Goal: Find specific page/section: Find specific page/section

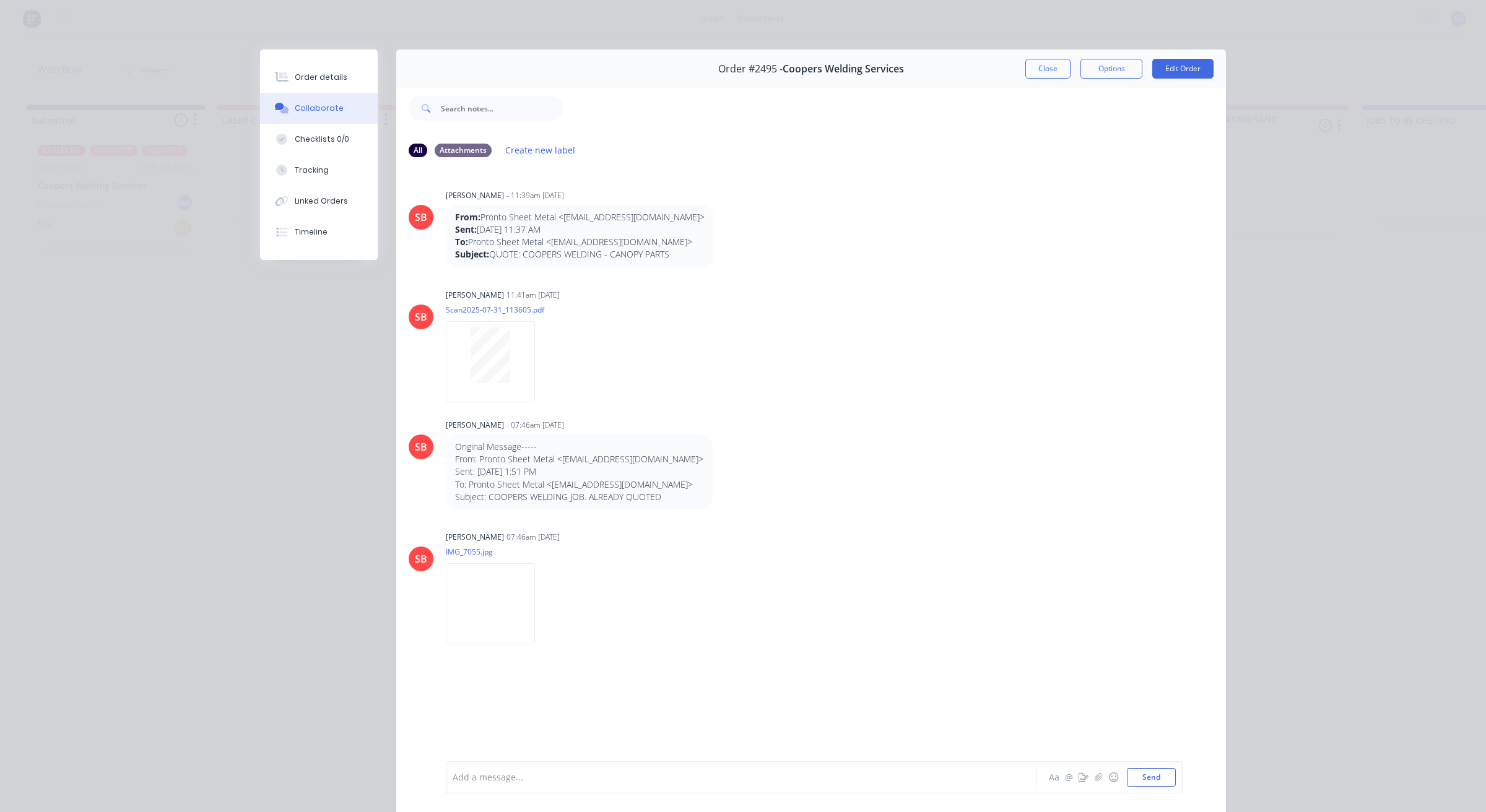
click at [1030, 65] on button "Close" at bounding box center [1048, 69] width 45 height 20
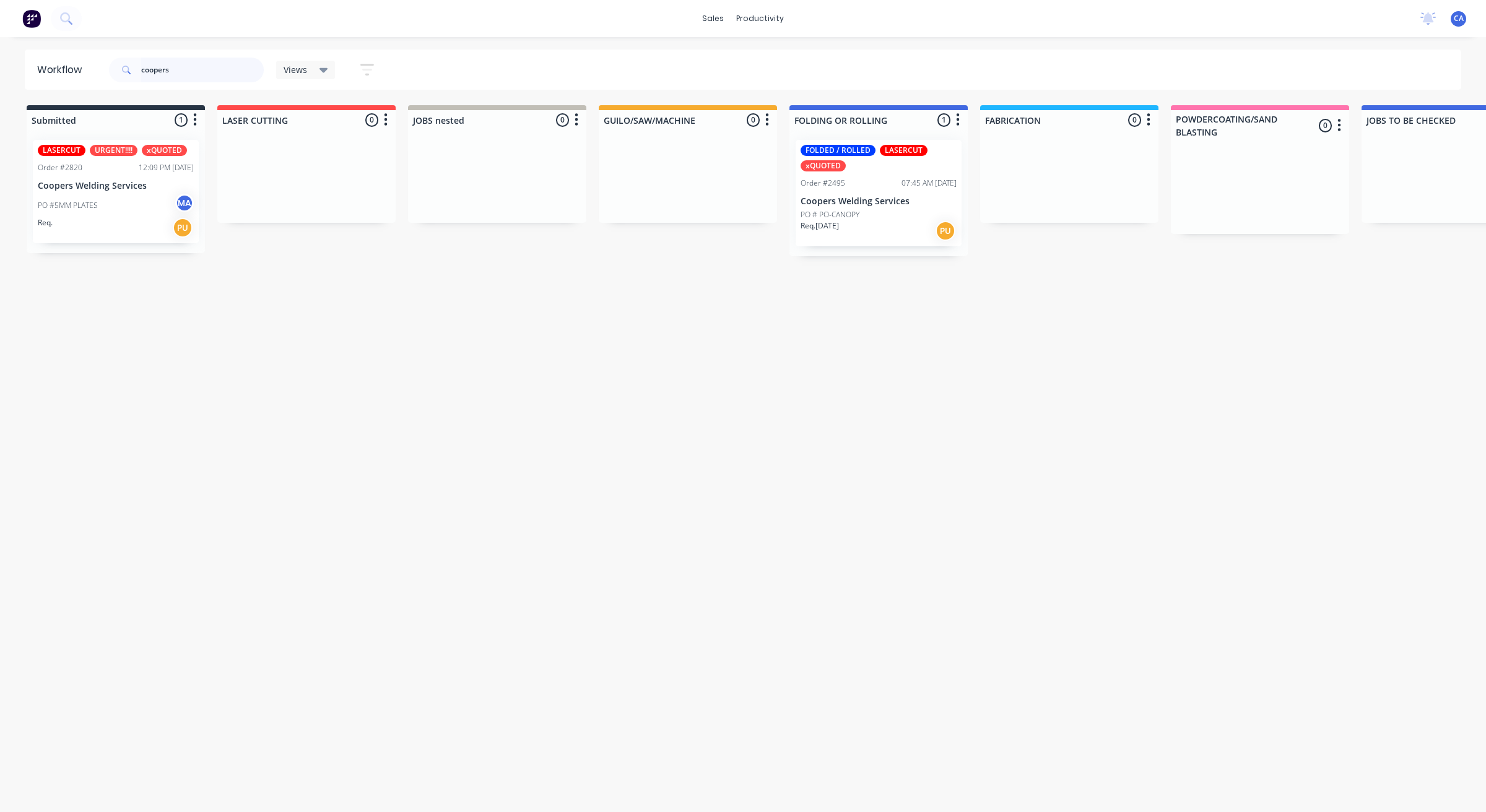
click at [161, 63] on input "coopers" at bounding box center [202, 69] width 122 height 25
drag, startPoint x: 196, startPoint y: 75, endPoint x: 127, endPoint y: 59, distance: 70.8
click at [127, 59] on div "coopers" at bounding box center [186, 69] width 155 height 25
type input "seq"
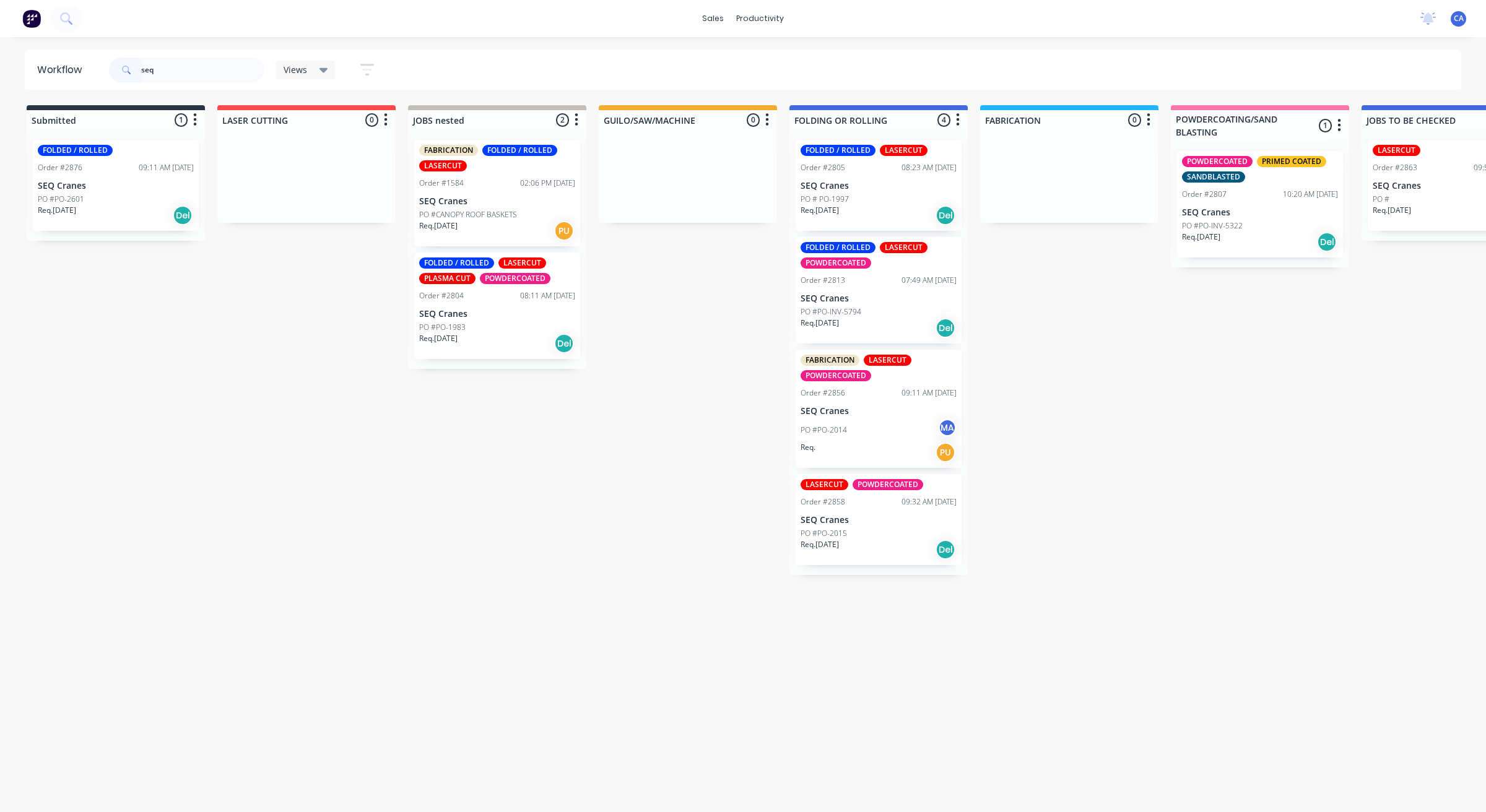
click at [855, 419] on div "PO #PO-2014 MA" at bounding box center [879, 430] width 156 height 23
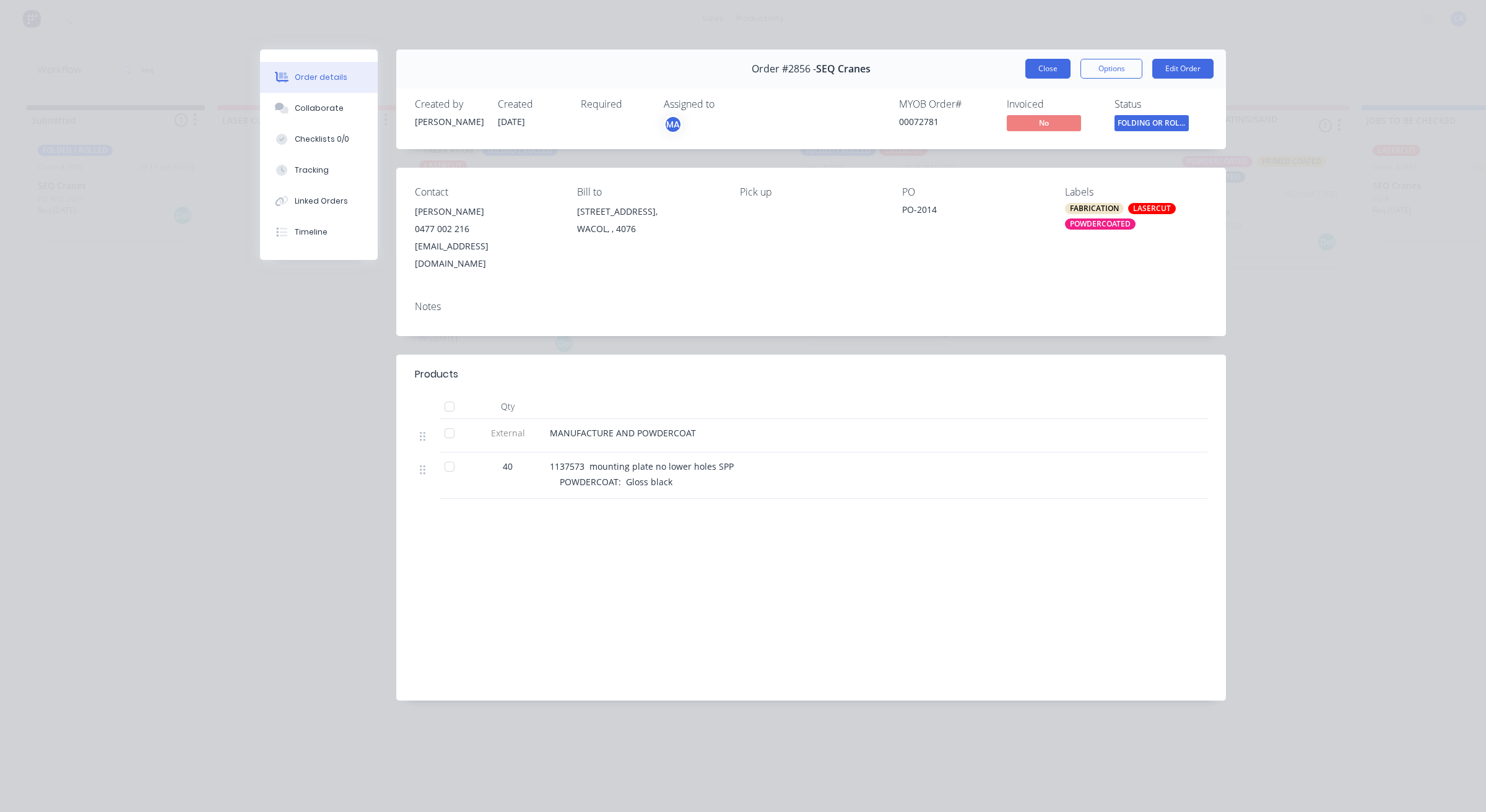
click at [1047, 69] on button "Close" at bounding box center [1048, 69] width 45 height 20
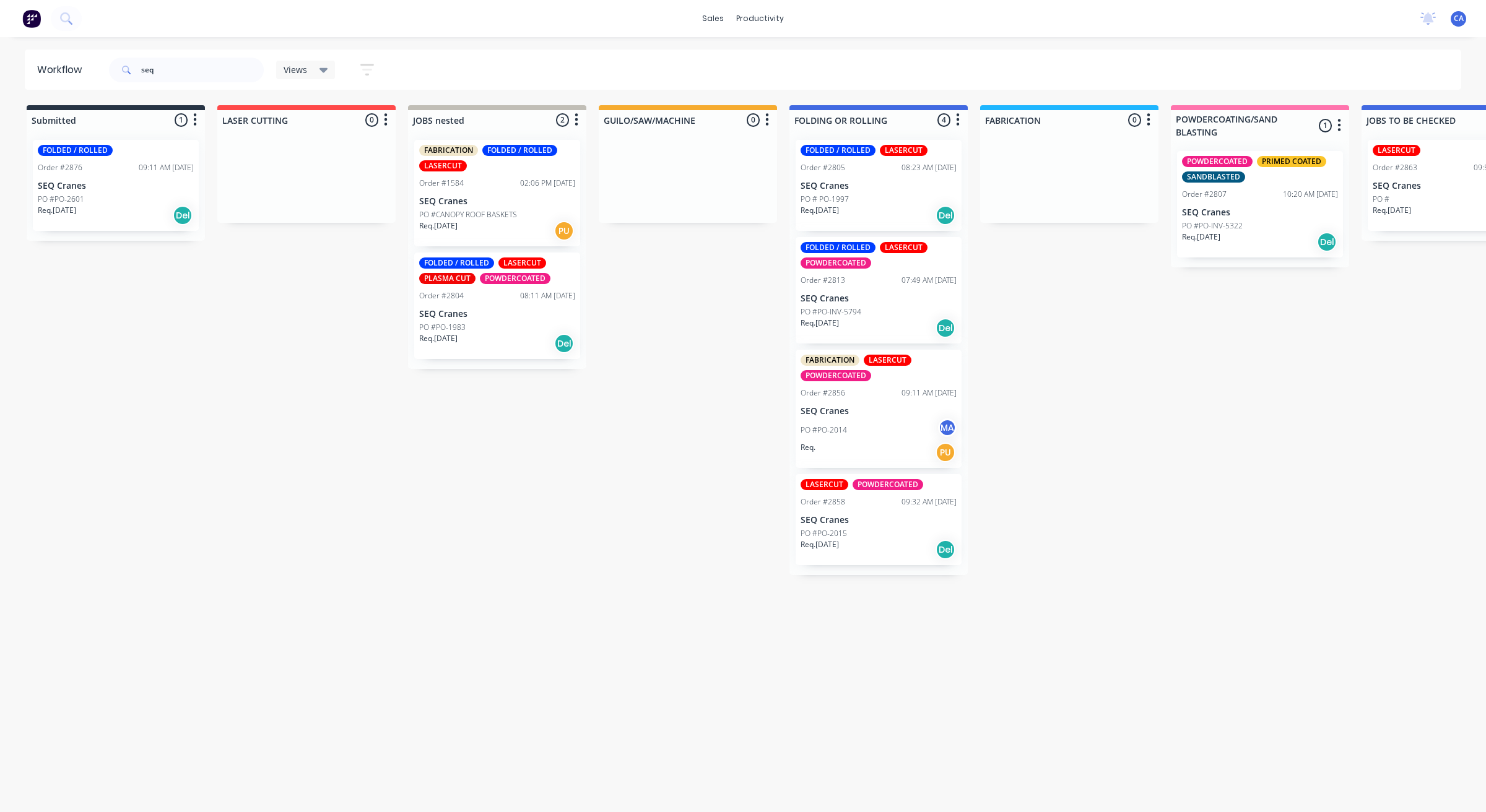
click at [861, 185] on p "SEQ Cranes" at bounding box center [879, 186] width 156 height 11
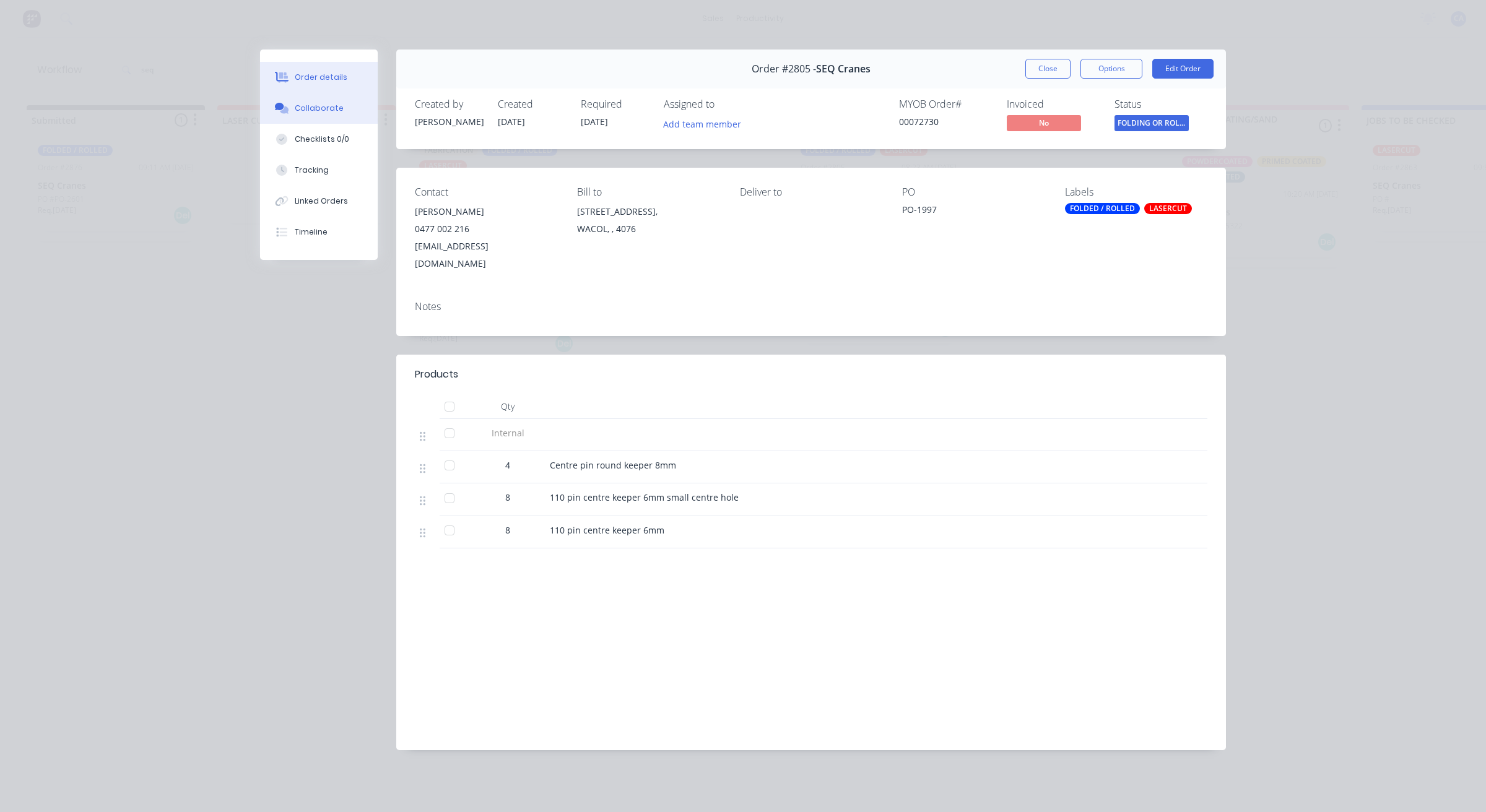
click at [326, 107] on div "Collaborate" at bounding box center [319, 108] width 49 height 11
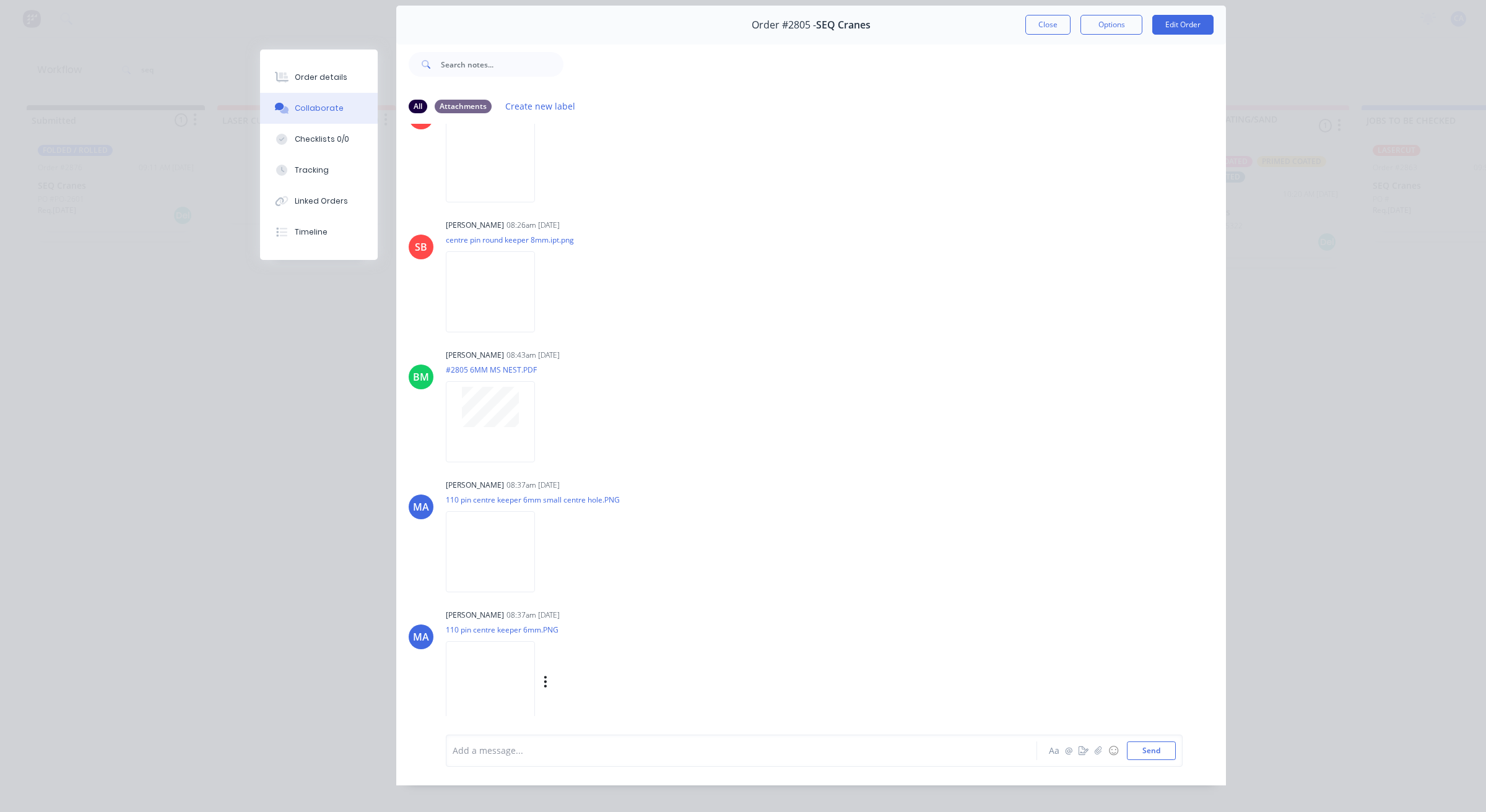
scroll to position [68, 0]
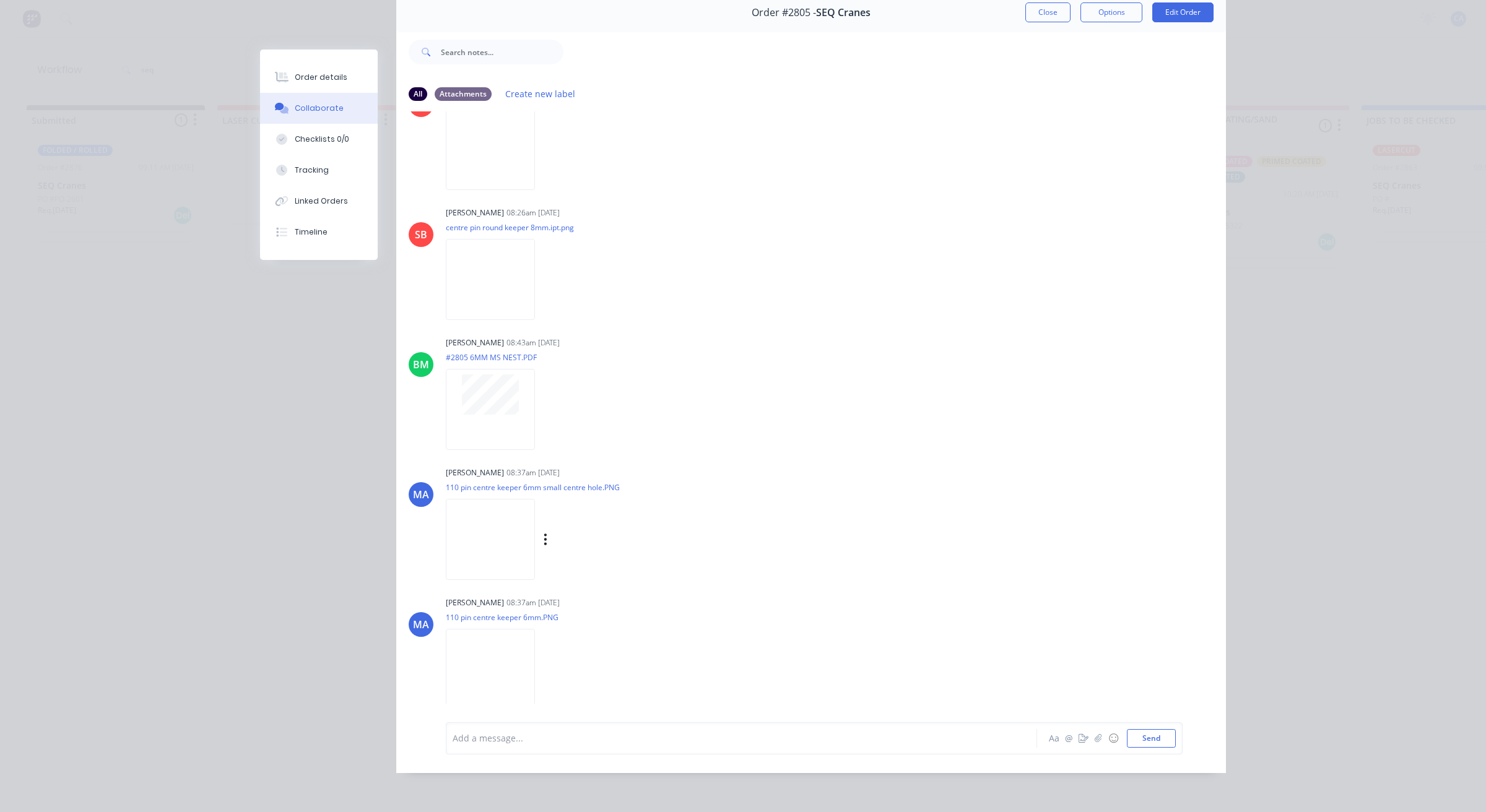
click at [503, 533] on img at bounding box center [490, 539] width 89 height 81
click at [474, 651] on img at bounding box center [490, 669] width 89 height 81
